Goal: Navigation & Orientation: Find specific page/section

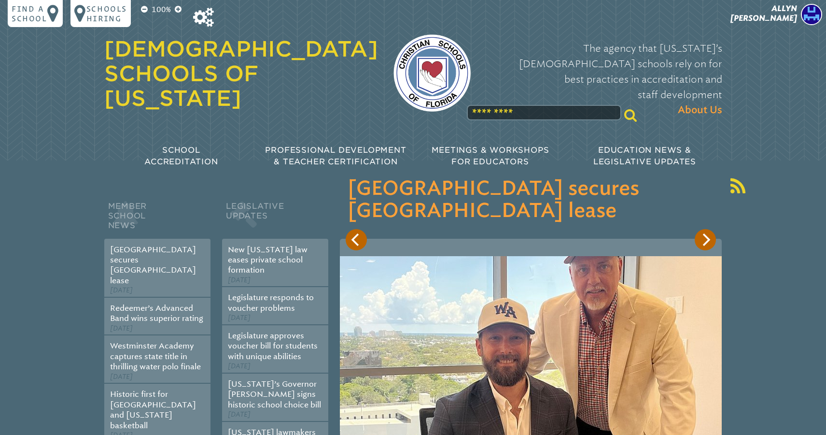
click at [786, 13] on p "[PERSON_NAME]" at bounding box center [747, 16] width 158 height 24
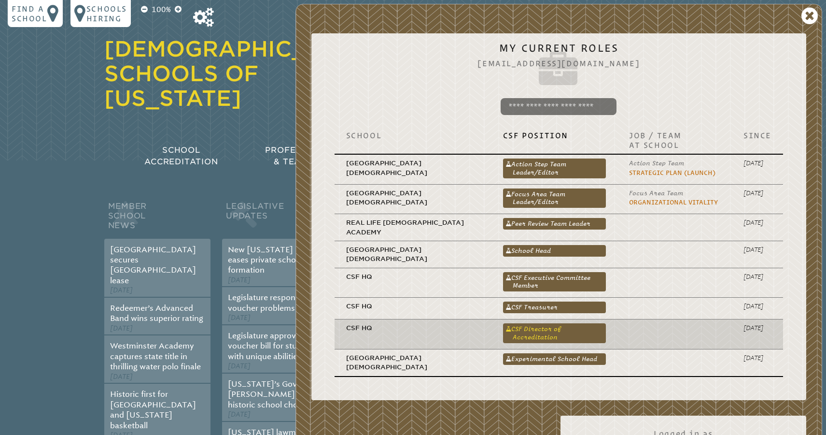
click at [520, 323] on link "CSF Director of Accreditation" at bounding box center [554, 332] width 103 height 19
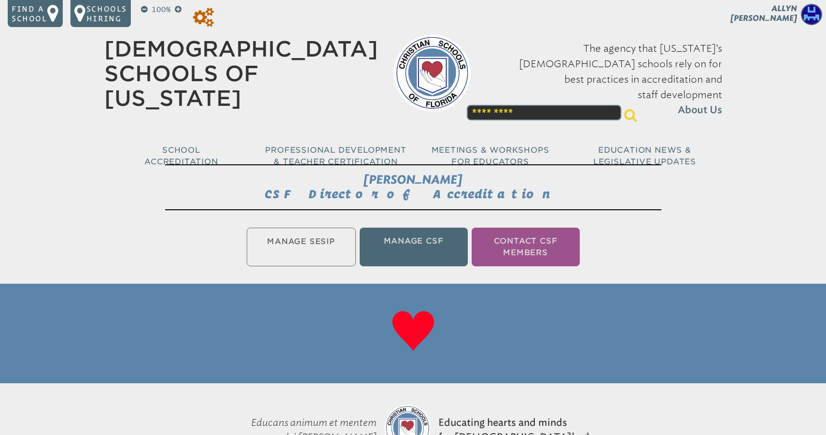
click at [209, 18] on icon at bounding box center [203, 17] width 21 height 19
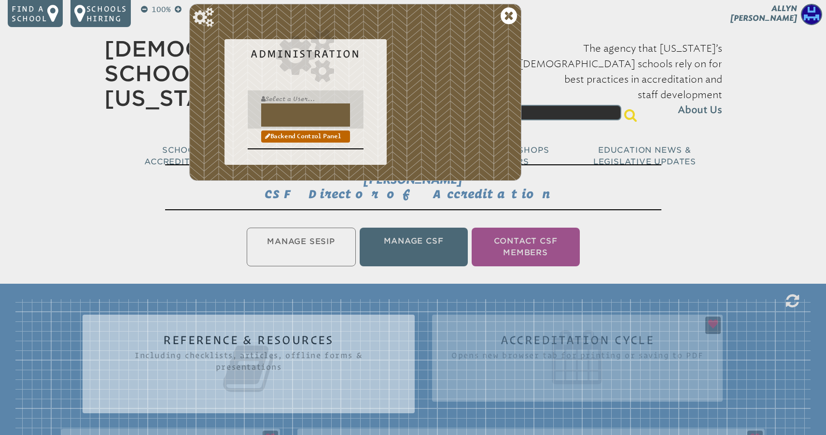
click at [279, 113] on input "text" at bounding box center [305, 114] width 89 height 23
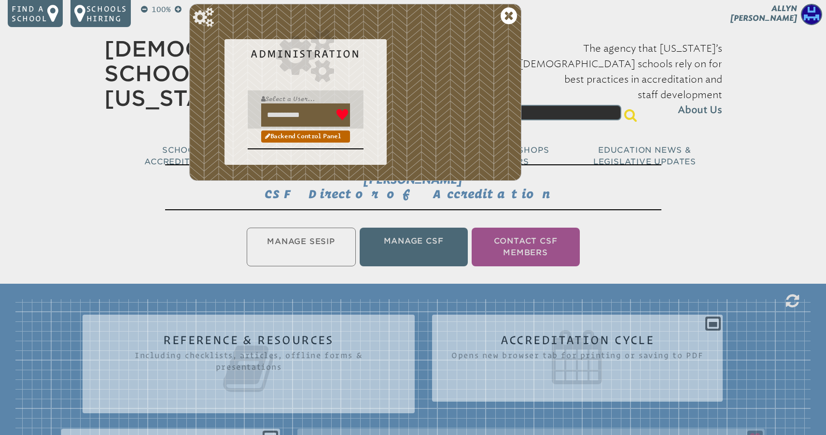
type input "**********"
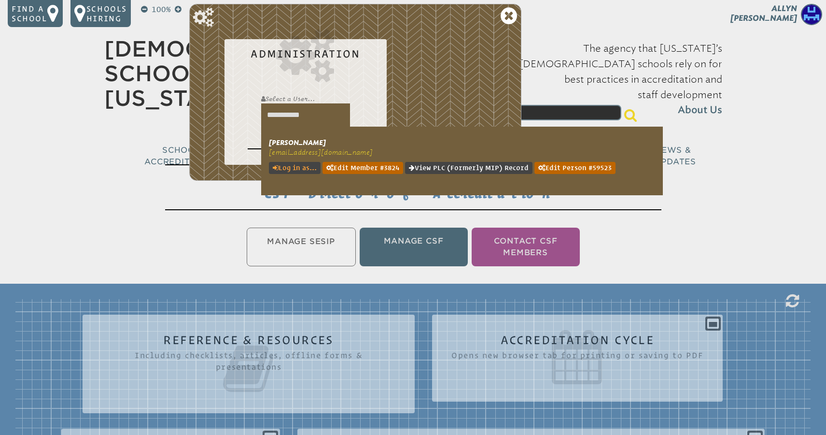
click at [284, 168] on link "Log in as..." at bounding box center [295, 168] width 52 height 12
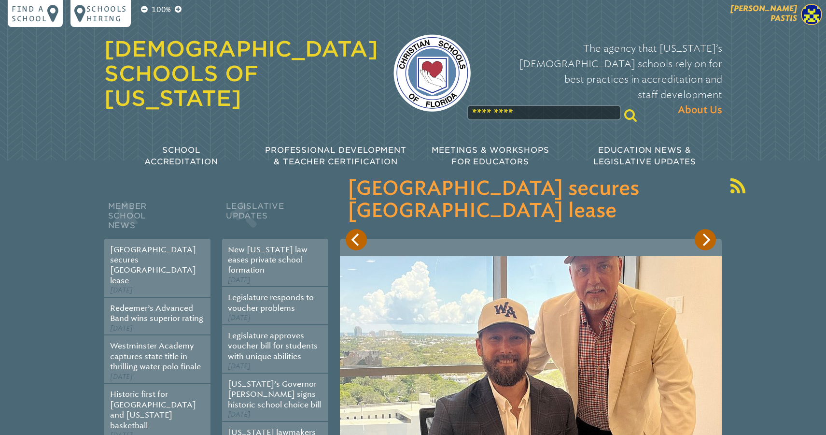
click at [779, 18] on span "[PERSON_NAME]" at bounding box center [764, 13] width 67 height 19
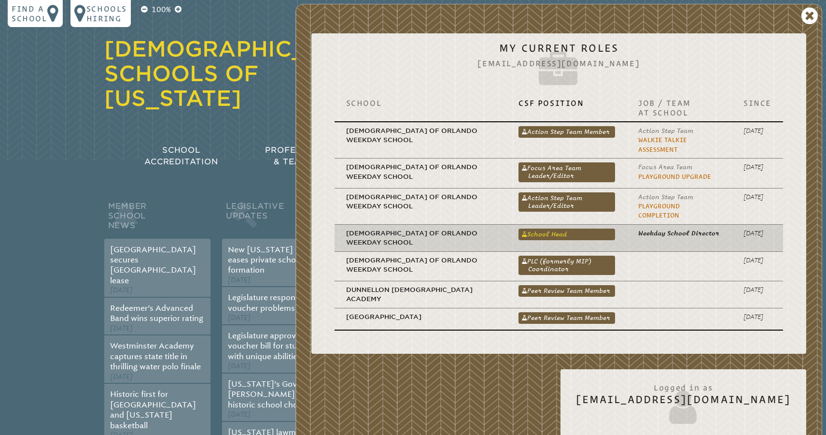
click at [570, 230] on link "School Head" at bounding box center [567, 234] width 96 height 12
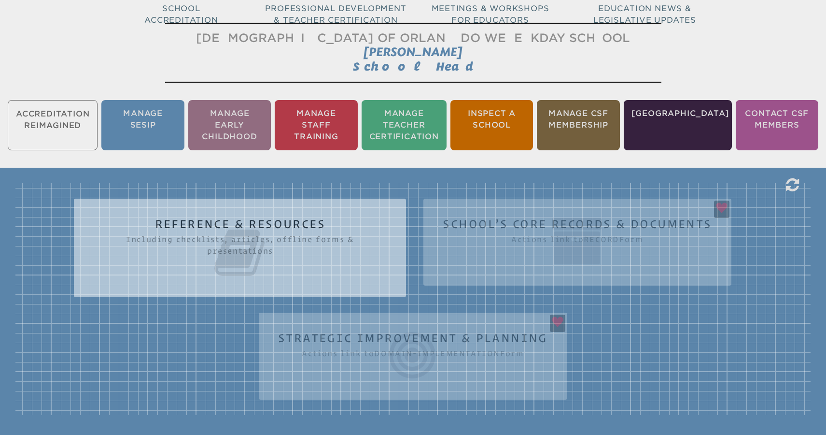
scroll to position [143, 0]
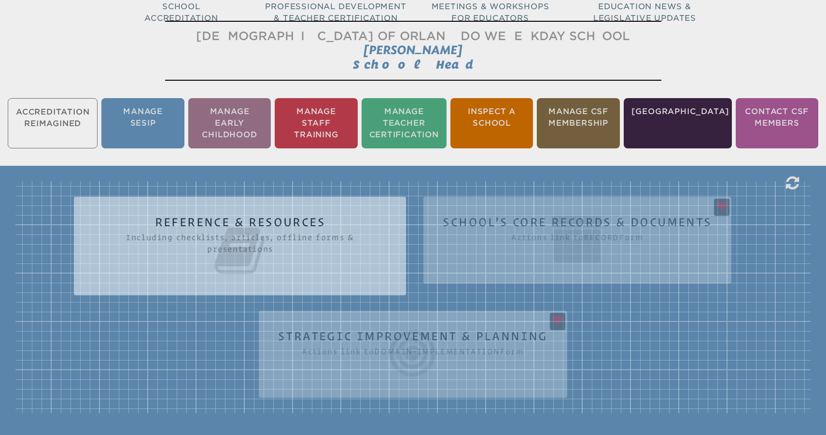
click at [608, 310] on div "Reference & Resources Including checklists, articles, offline forms & presentat…" at bounding box center [412, 297] width 795 height 232
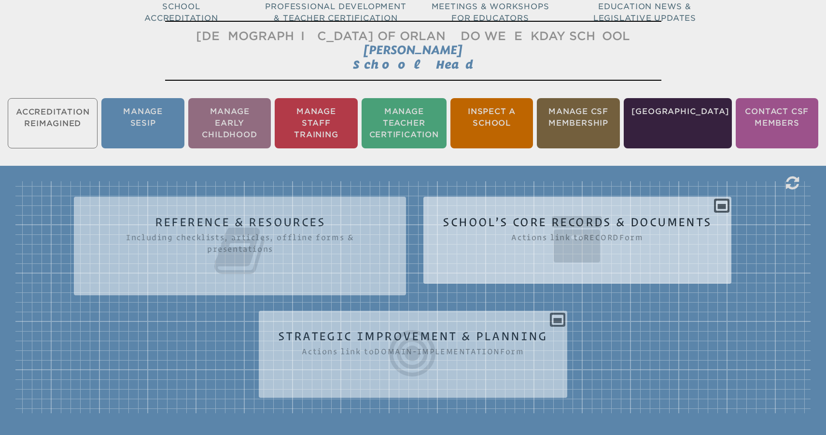
click at [589, 234] on icon at bounding box center [577, 239] width 269 height 54
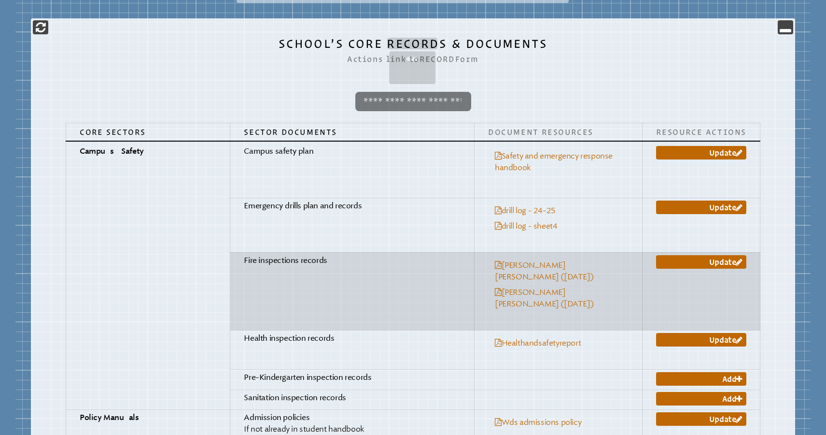
scroll to position [442, 0]
